Goal: Task Accomplishment & Management: Manage account settings

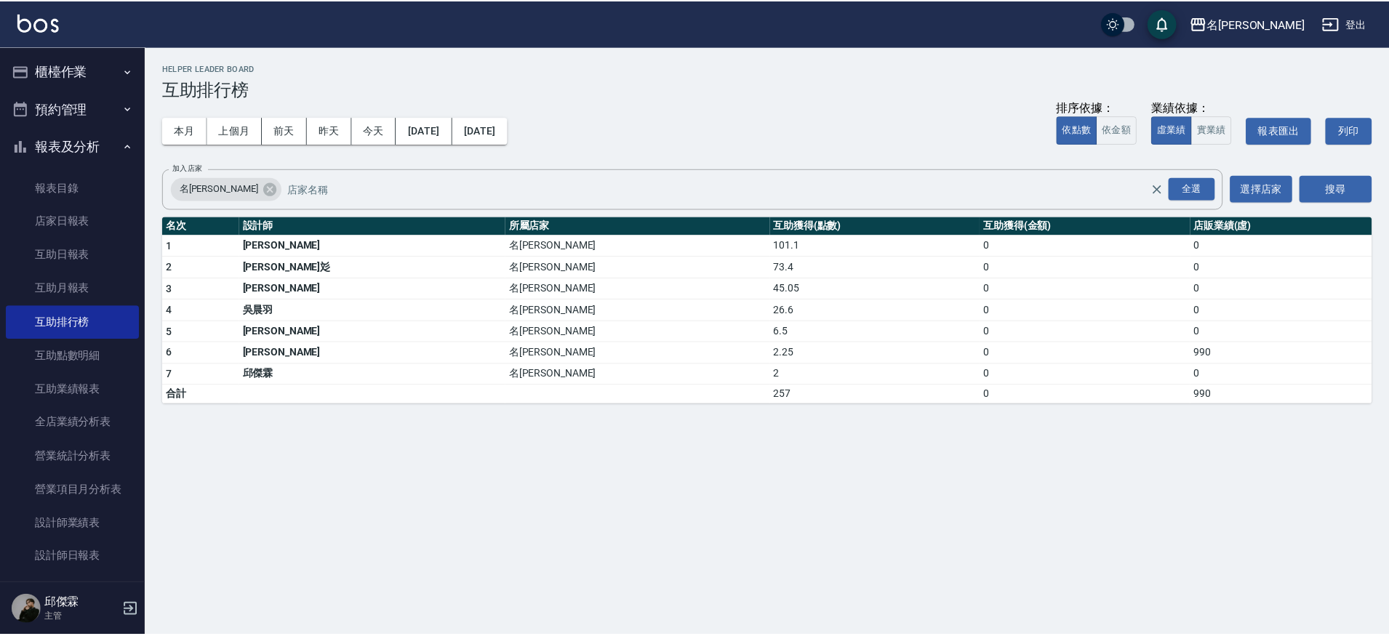
scroll to position [5, 0]
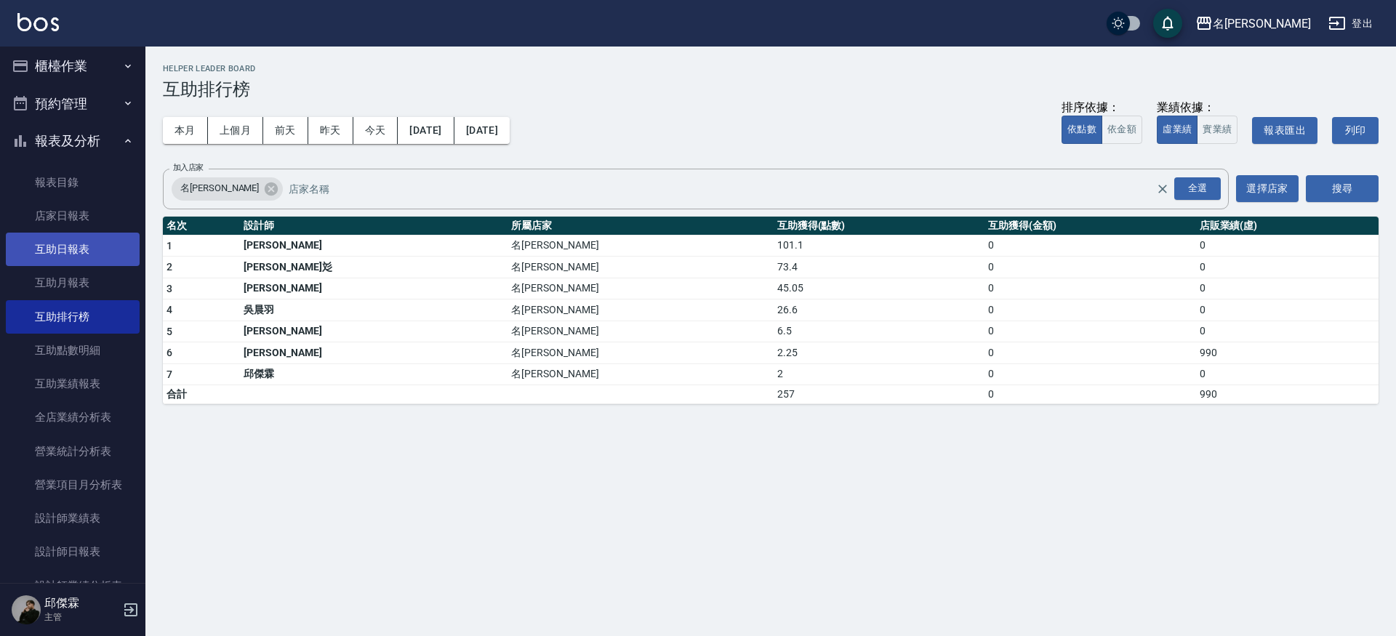
click at [67, 245] on link "互助日報表" at bounding box center [73, 249] width 134 height 33
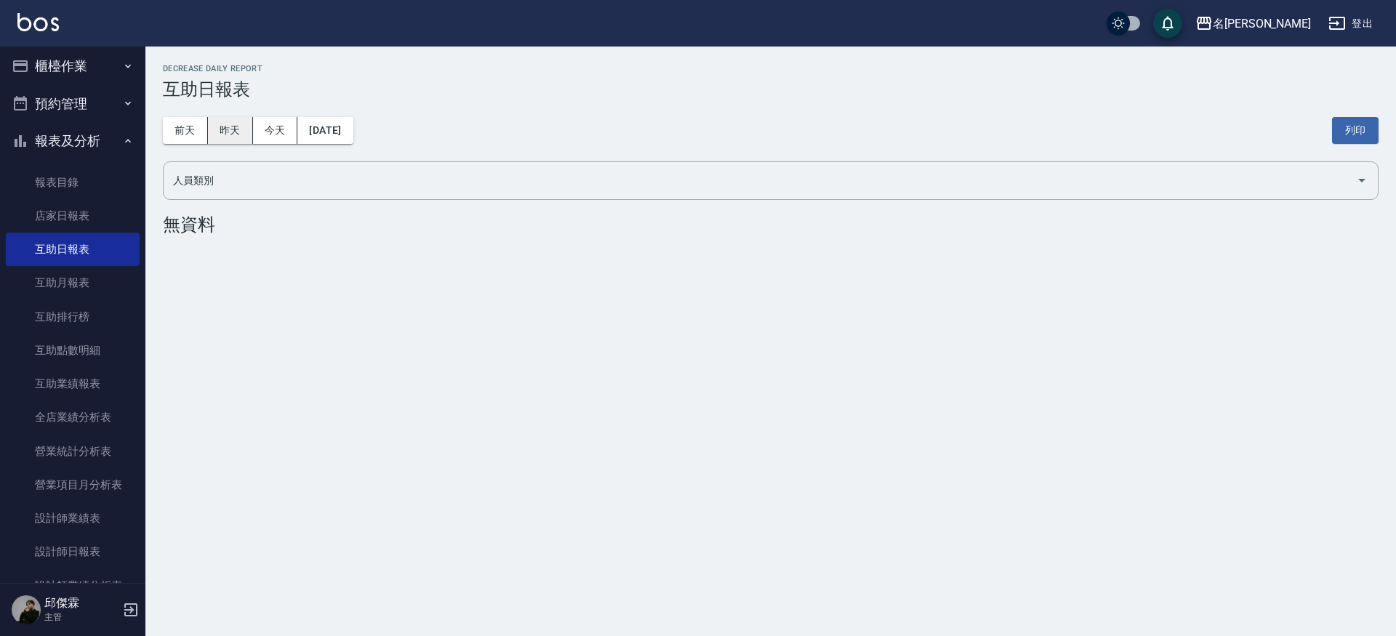
click at [217, 125] on button "昨天" at bounding box center [230, 130] width 45 height 27
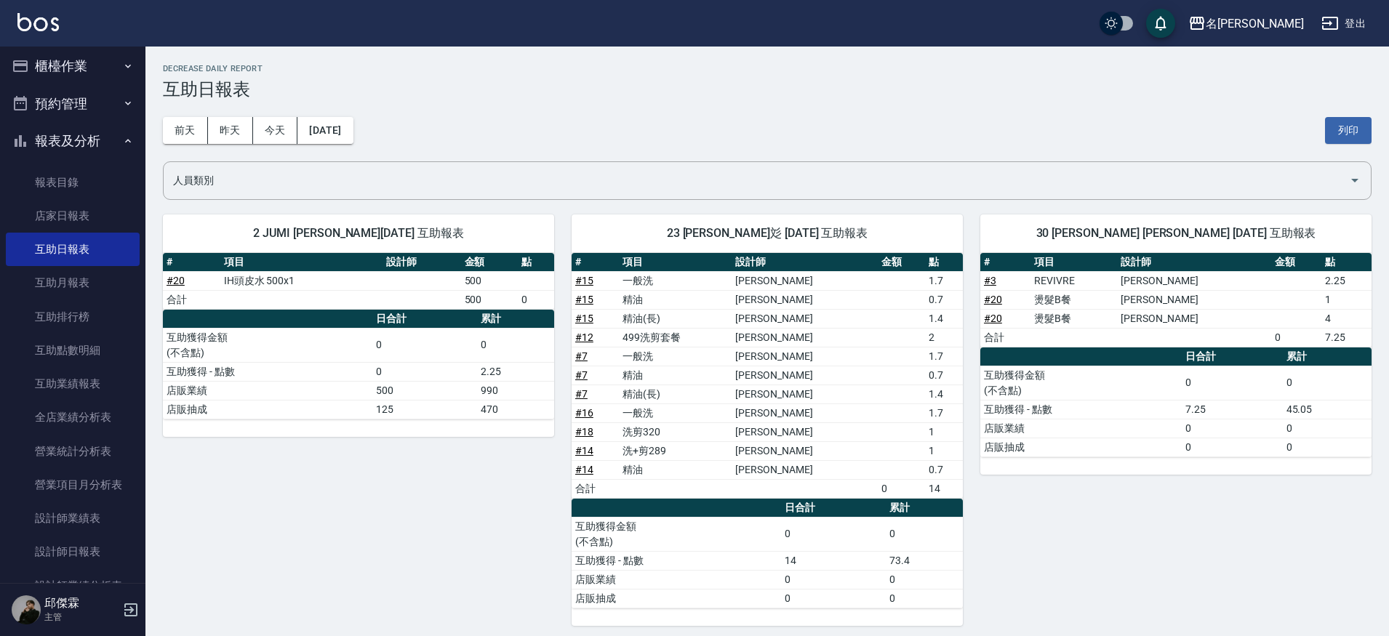
click at [582, 392] on link "# 7" at bounding box center [581, 394] width 12 height 12
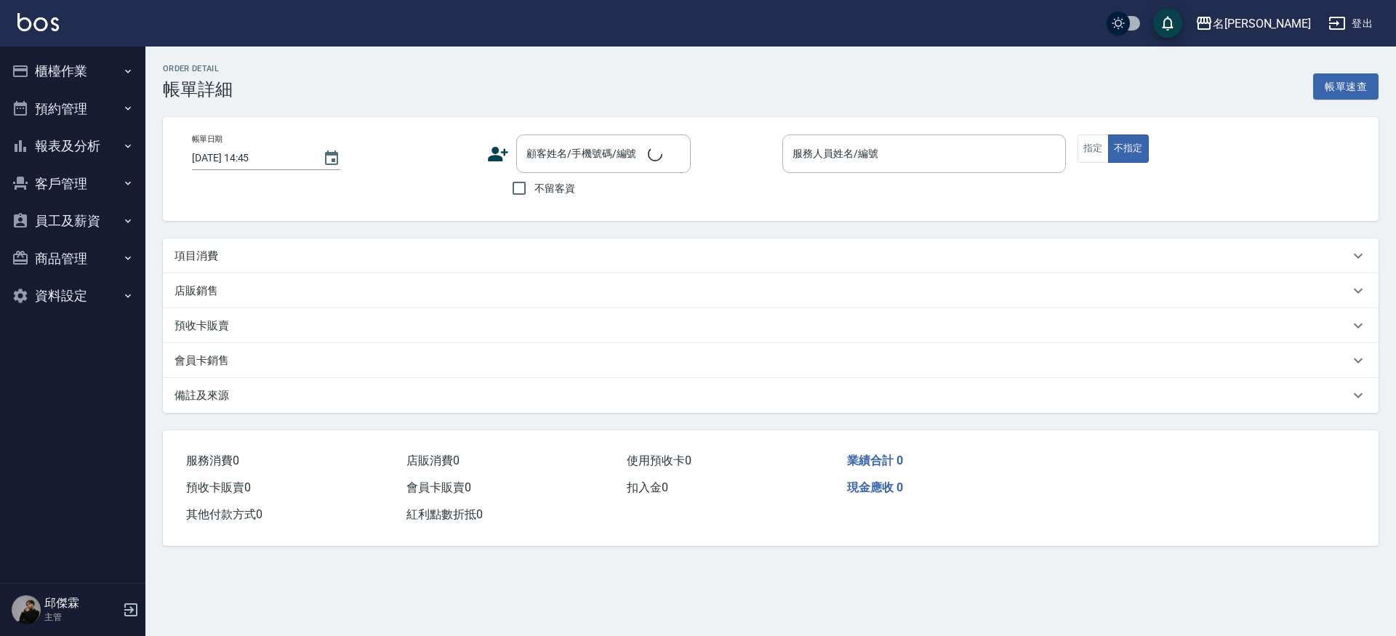
type input "2025/10/06 18:55"
checkbox input "true"
type input "Kira-8"
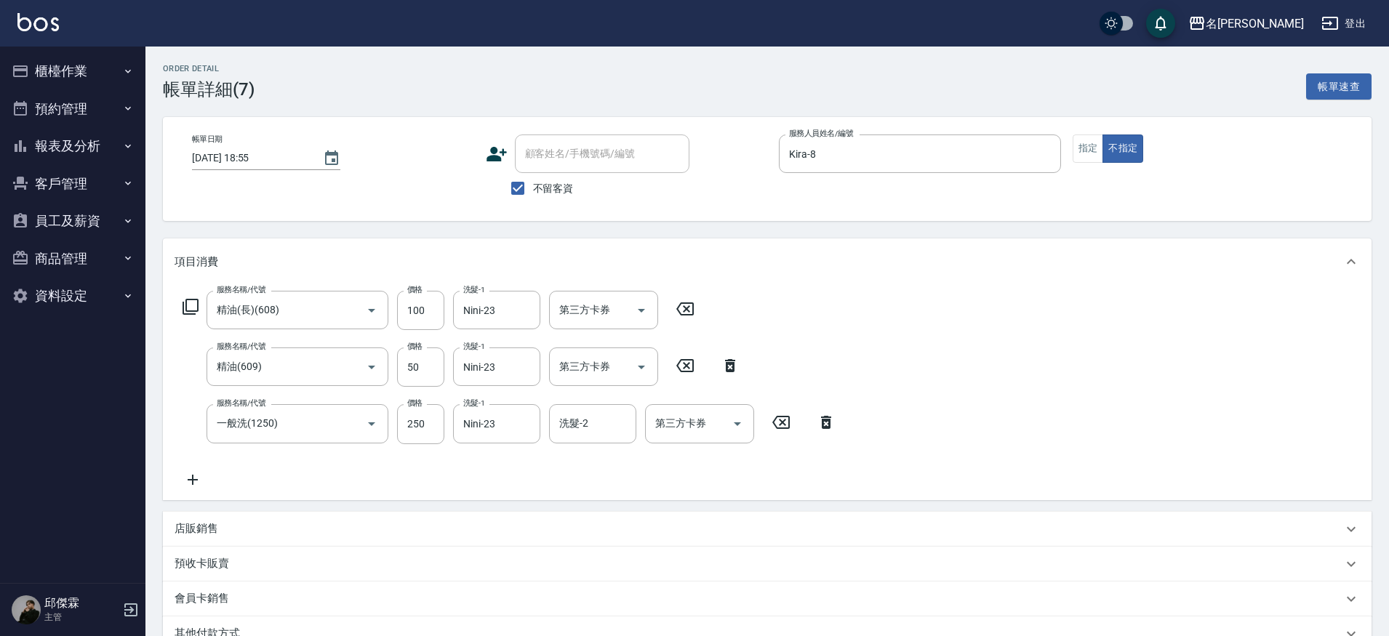
type input "精油(長)(608)"
type input "精油(609)"
type input "一般洗(1250)"
